Goal: Information Seeking & Learning: Learn about a topic

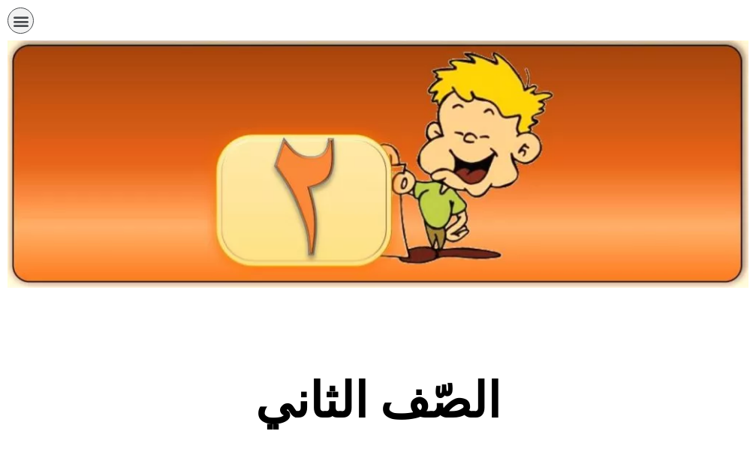
scroll to position [300, 0]
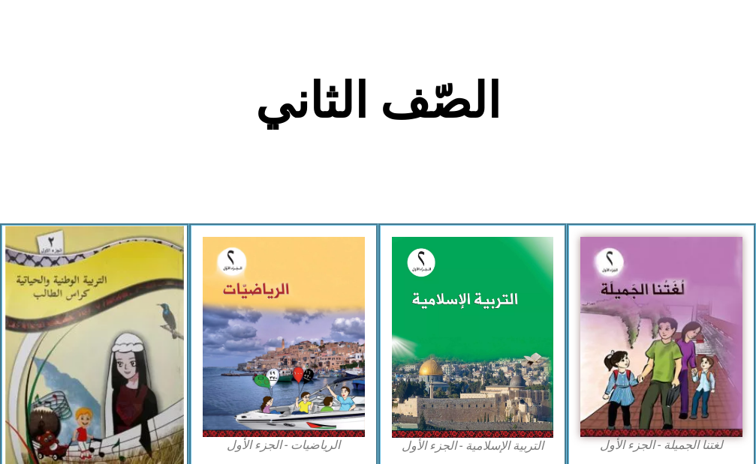
click at [147, 312] on img at bounding box center [94, 345] width 178 height 239
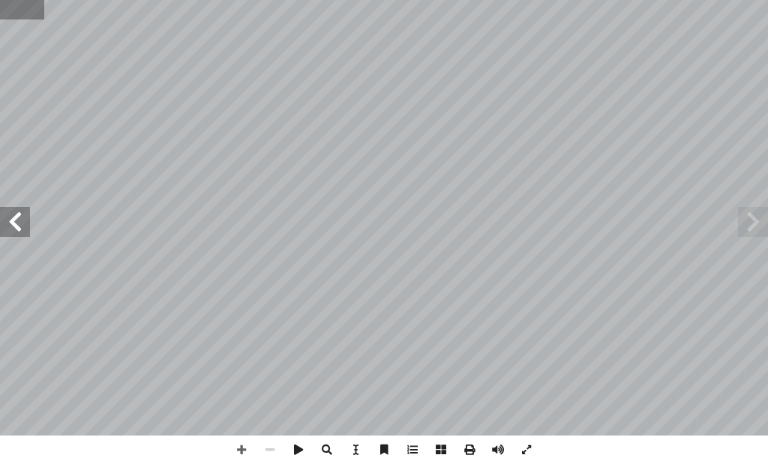
click at [23, 8] on input "text" at bounding box center [22, 10] width 44 height 20
type input "**"
click at [16, 224] on span at bounding box center [15, 222] width 30 height 30
click at [524, 453] on span at bounding box center [526, 450] width 29 height 29
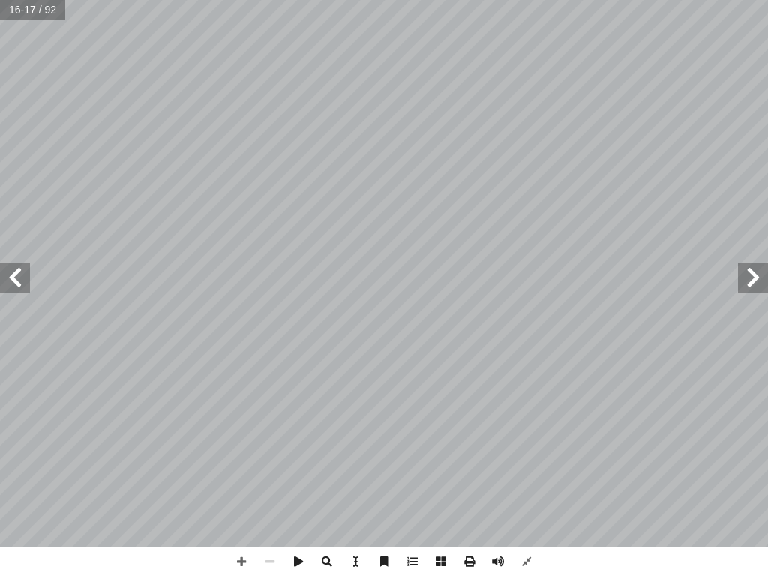
click at [18, 281] on span at bounding box center [15, 278] width 30 height 30
click at [17, 286] on span at bounding box center [15, 278] width 30 height 30
